Goal: Feedback & Contribution: Leave review/rating

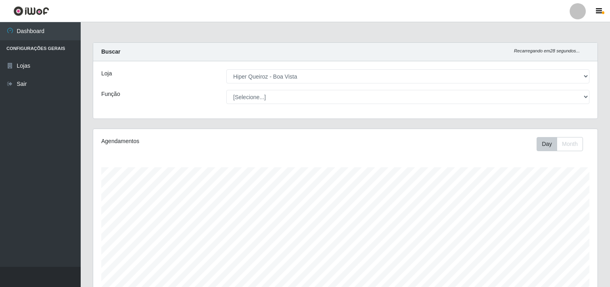
select select "514"
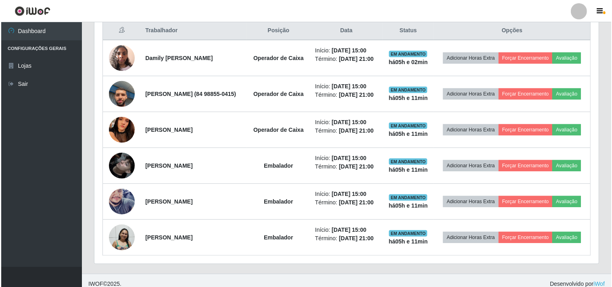
scroll to position [167, 505]
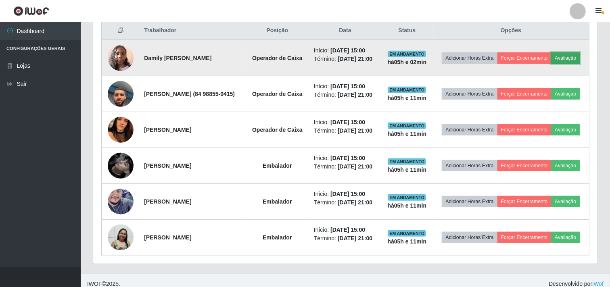
click at [551, 64] on button "Avaliação" at bounding box center [565, 57] width 29 height 11
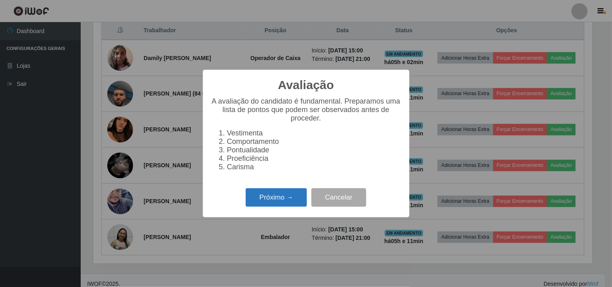
click at [285, 195] on button "Próximo →" at bounding box center [276, 198] width 61 height 19
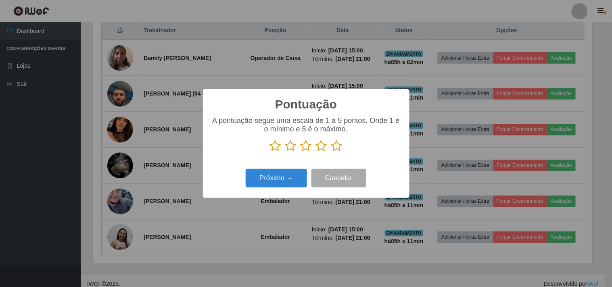
click at [338, 147] on icon at bounding box center [336, 146] width 11 height 12
click at [331, 152] on input "radio" at bounding box center [331, 152] width 0 height 0
click at [280, 174] on button "Próximo →" at bounding box center [276, 178] width 61 height 19
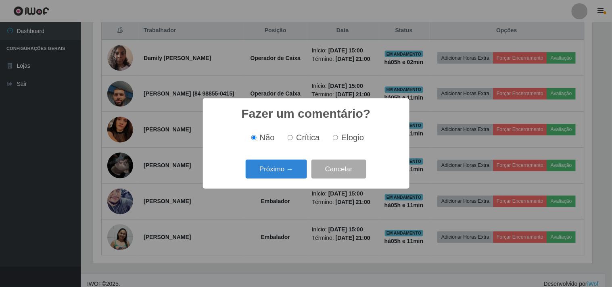
click at [336, 141] on label "Elogio" at bounding box center [347, 137] width 34 height 9
click at [336, 140] on input "Elogio" at bounding box center [335, 137] width 5 height 5
radio input "true"
click at [279, 173] on button "Próximo →" at bounding box center [276, 169] width 61 height 19
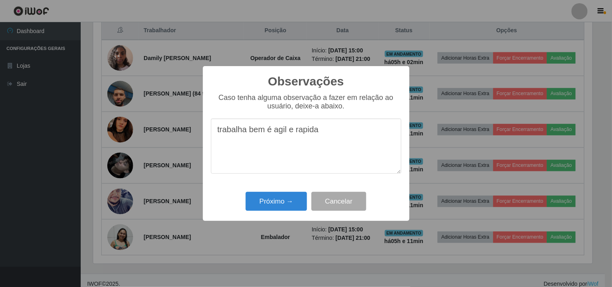
type textarea "trabalha bem é agil e rapida"
click at [278, 212] on div "Próximo → Cancelar" at bounding box center [306, 201] width 191 height 23
click at [275, 202] on button "Próximo →" at bounding box center [276, 201] width 61 height 19
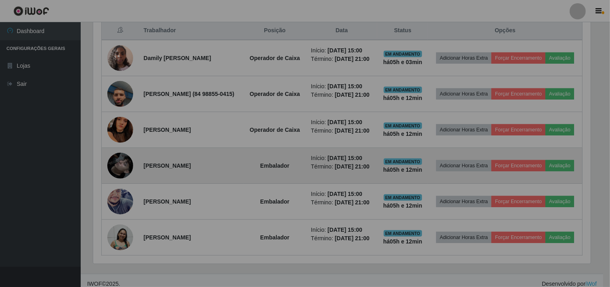
scroll to position [167, 505]
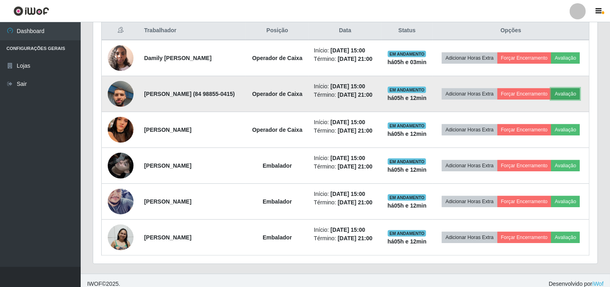
click at [551, 100] on button "Avaliação" at bounding box center [565, 93] width 29 height 11
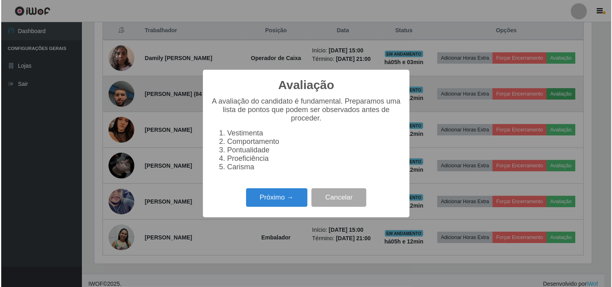
scroll to position [167, 499]
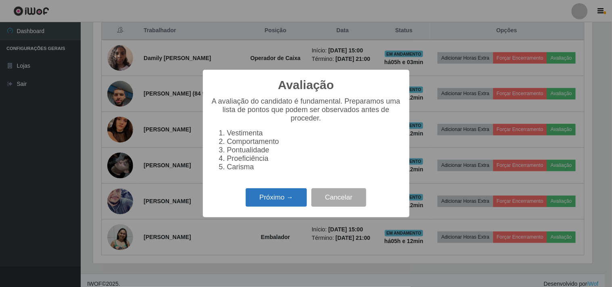
click at [265, 194] on button "Próximo →" at bounding box center [276, 198] width 61 height 19
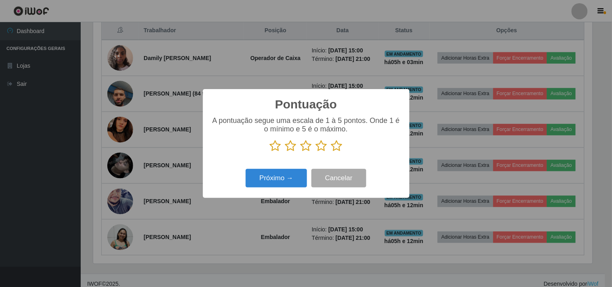
click at [343, 146] on p at bounding box center [306, 146] width 191 height 12
click at [335, 146] on icon at bounding box center [336, 146] width 11 height 12
click at [331, 152] on input "radio" at bounding box center [331, 152] width 0 height 0
click at [289, 173] on button "Próximo →" at bounding box center [276, 178] width 61 height 19
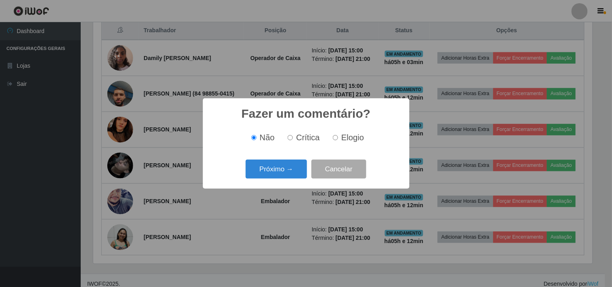
click at [332, 137] on label "Elogio" at bounding box center [347, 137] width 34 height 9
click at [333, 137] on input "Elogio" at bounding box center [335, 137] width 5 height 5
radio input "true"
click at [264, 176] on button "Próximo →" at bounding box center [276, 169] width 61 height 19
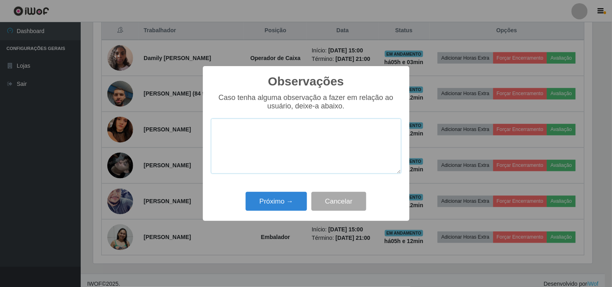
click at [266, 147] on textarea at bounding box center [306, 146] width 191 height 55
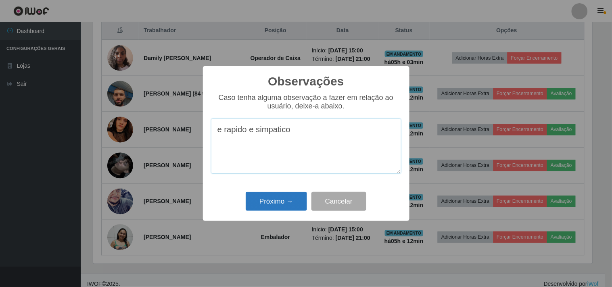
type textarea "e rapido e simpatico"
click at [279, 201] on button "Próximo →" at bounding box center [276, 201] width 61 height 19
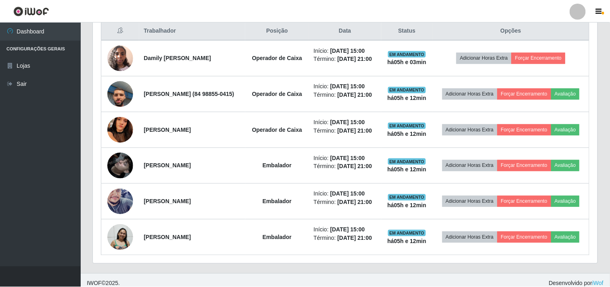
scroll to position [167, 505]
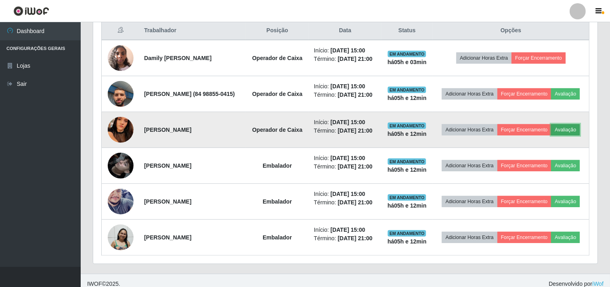
click at [551, 136] on button "Avaliação" at bounding box center [565, 129] width 29 height 11
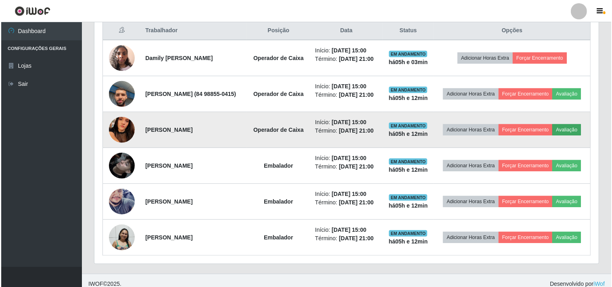
scroll to position [167, 499]
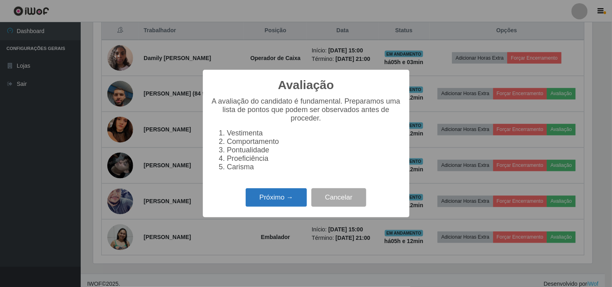
click at [297, 204] on button "Próximo →" at bounding box center [276, 198] width 61 height 19
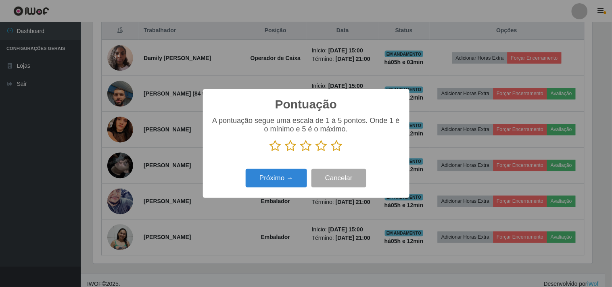
scroll to position [403534, 403202]
click at [344, 151] on p at bounding box center [306, 146] width 191 height 12
click at [337, 151] on icon at bounding box center [336, 146] width 11 height 12
click at [331, 152] on input "radio" at bounding box center [331, 152] width 0 height 0
click at [263, 182] on button "Próximo →" at bounding box center [276, 178] width 61 height 19
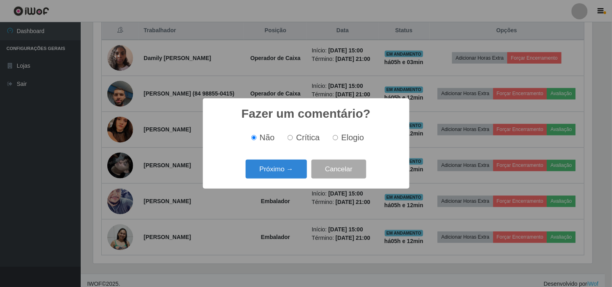
click at [342, 143] on div "Não Crítica Elogio" at bounding box center [306, 138] width 191 height 24
click at [342, 138] on span "Elogio" at bounding box center [353, 137] width 23 height 9
click at [338, 138] on input "Elogio" at bounding box center [335, 137] width 5 height 5
radio input "true"
click at [292, 165] on button "Próximo →" at bounding box center [276, 169] width 61 height 19
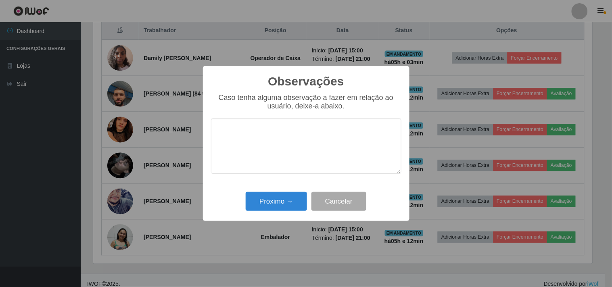
click at [290, 145] on textarea at bounding box center [306, 146] width 191 height 55
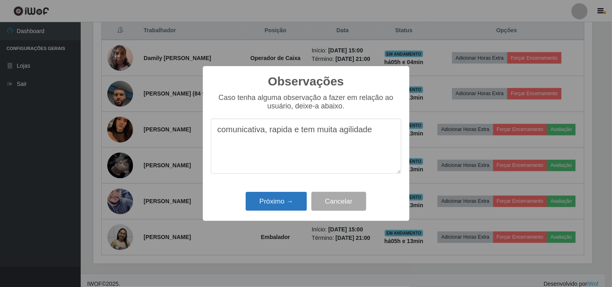
type textarea "comunicativa, rapida e tem muita agilidade"
click at [276, 199] on button "Próximo →" at bounding box center [276, 201] width 61 height 19
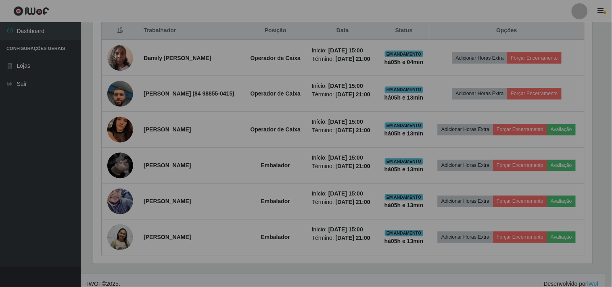
scroll to position [167, 505]
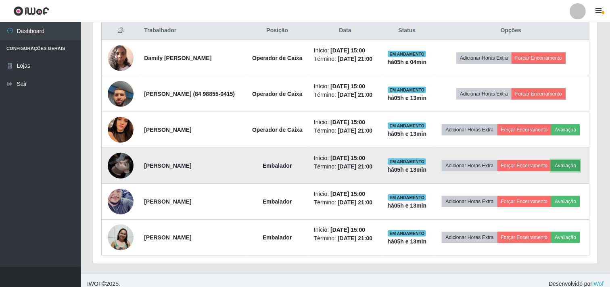
click at [551, 172] on button "Avaliação" at bounding box center [565, 165] width 29 height 11
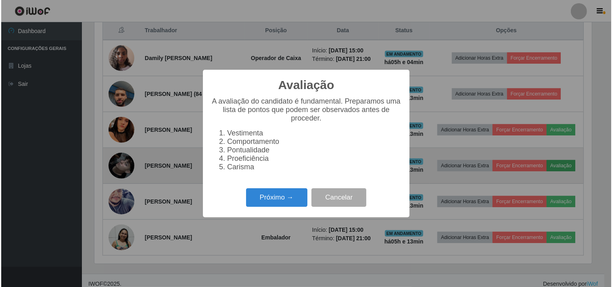
scroll to position [167, 499]
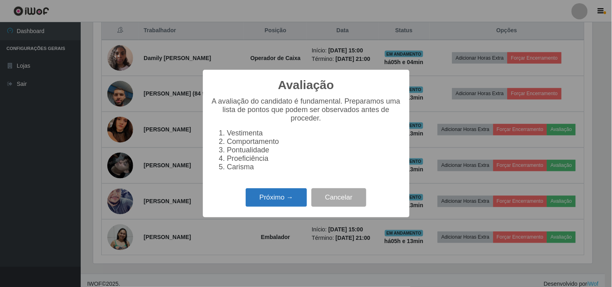
click at [275, 198] on button "Próximo →" at bounding box center [276, 198] width 61 height 19
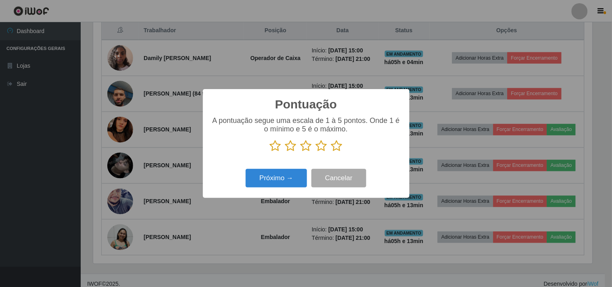
click at [338, 150] on icon at bounding box center [336, 146] width 11 height 12
click at [331, 152] on input "radio" at bounding box center [331, 152] width 0 height 0
click at [292, 182] on button "Próximo →" at bounding box center [276, 178] width 61 height 19
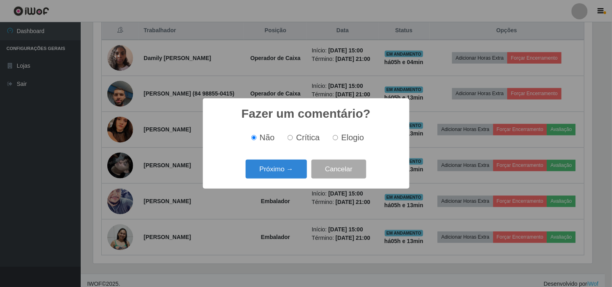
click at [333, 136] on input "Elogio" at bounding box center [335, 137] width 5 height 5
radio input "true"
click at [287, 171] on button "Próximo →" at bounding box center [276, 169] width 61 height 19
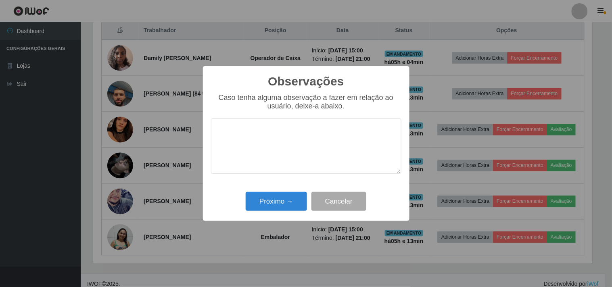
click at [227, 138] on textarea at bounding box center [306, 146] width 191 height 55
click at [256, 136] on textarea "desenvolbe a a função" at bounding box center [306, 146] width 191 height 55
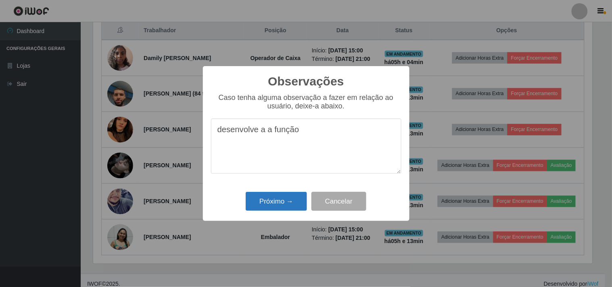
type textarea "desenvolve a a função"
click at [279, 198] on button "Próximo →" at bounding box center [276, 201] width 61 height 19
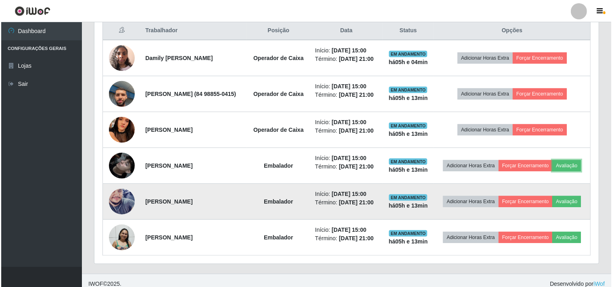
scroll to position [357, 0]
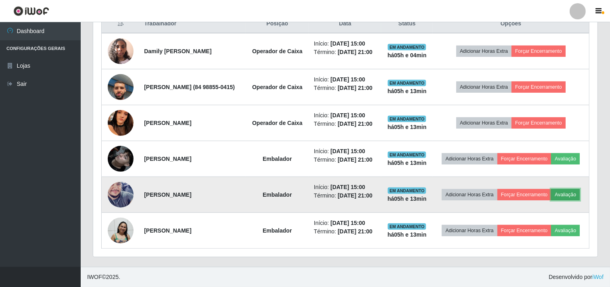
click at [551, 190] on button "Avaliação" at bounding box center [565, 194] width 29 height 11
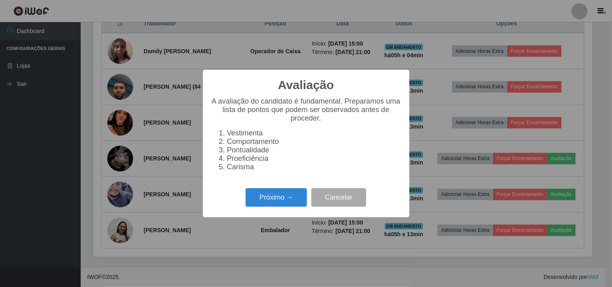
scroll to position [167, 499]
click at [264, 203] on button "Próximo →" at bounding box center [276, 198] width 61 height 19
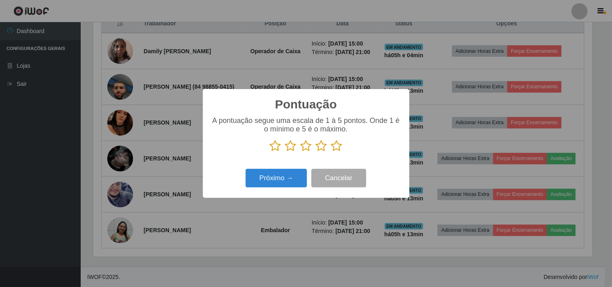
click at [337, 152] on icon at bounding box center [336, 146] width 11 height 12
click at [331, 152] on input "radio" at bounding box center [331, 152] width 0 height 0
click at [300, 179] on button "Próximo →" at bounding box center [276, 178] width 61 height 19
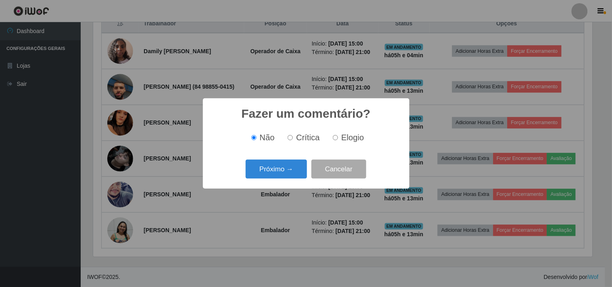
click at [336, 140] on input "Elogio" at bounding box center [335, 137] width 5 height 5
radio input "true"
click at [292, 170] on button "Próximo →" at bounding box center [276, 169] width 61 height 19
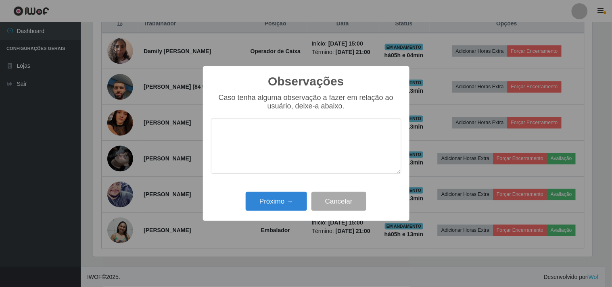
click at [281, 145] on textarea at bounding box center [306, 146] width 191 height 55
type textarea "simpatico e agil"
click at [263, 197] on button "Próximo →" at bounding box center [276, 201] width 61 height 19
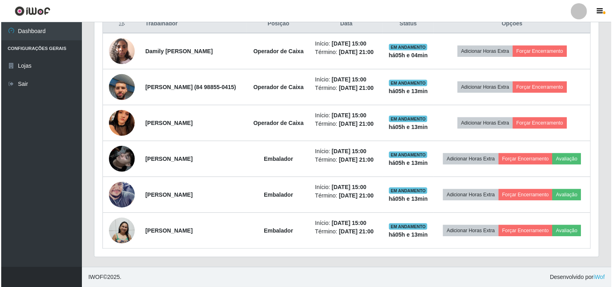
scroll to position [167, 505]
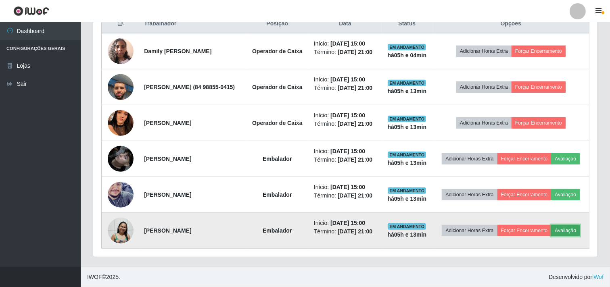
click at [551, 237] on button "Avaliação" at bounding box center [565, 230] width 29 height 11
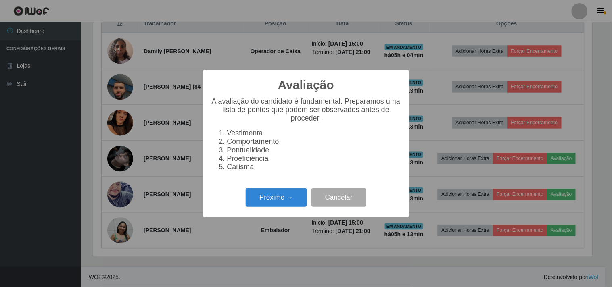
click at [245, 203] on div "Próximo → Cancelar" at bounding box center [306, 197] width 191 height 23
click at [268, 204] on button "Próximo →" at bounding box center [276, 198] width 61 height 19
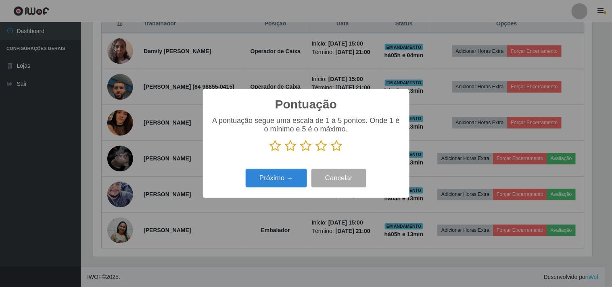
scroll to position [403534, 403202]
click at [334, 145] on icon at bounding box center [336, 146] width 11 height 12
click at [331, 152] on input "radio" at bounding box center [331, 152] width 0 height 0
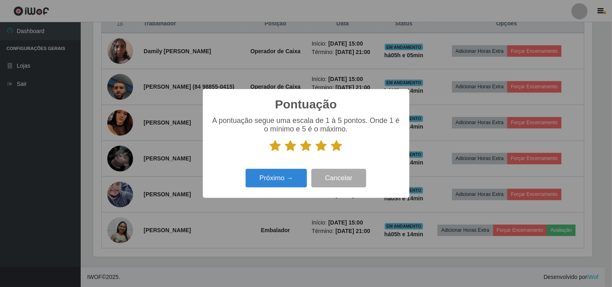
click at [294, 189] on div "Próximo → Cancelar" at bounding box center [306, 178] width 191 height 23
click at [293, 188] on button "Próximo →" at bounding box center [276, 178] width 61 height 19
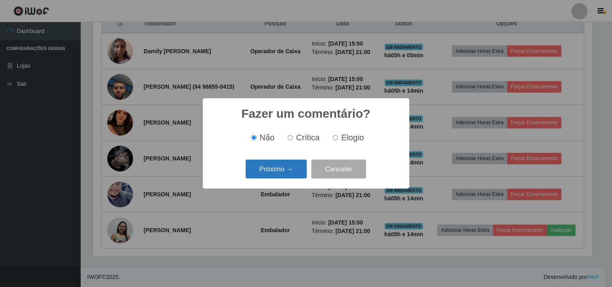
click at [293, 177] on button "Próximo →" at bounding box center [276, 169] width 61 height 19
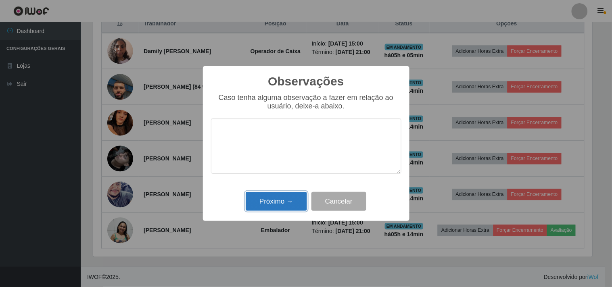
click at [284, 201] on button "Próximo →" at bounding box center [276, 201] width 61 height 19
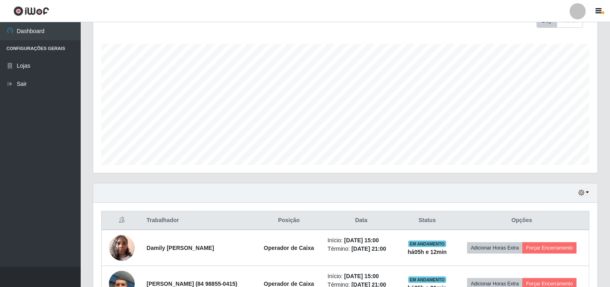
scroll to position [0, 0]
